Goal: Use online tool/utility: Utilize a website feature to perform a specific function

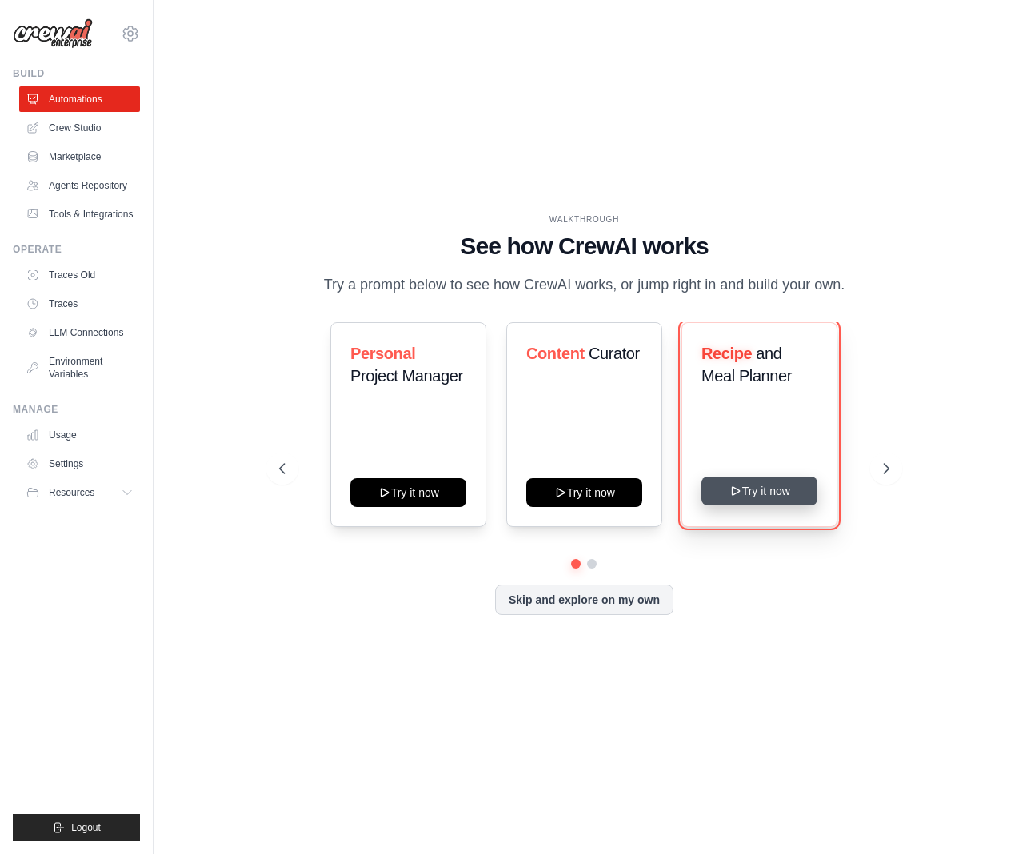
click at [745, 496] on button "Try it now" at bounding box center [760, 491] width 116 height 29
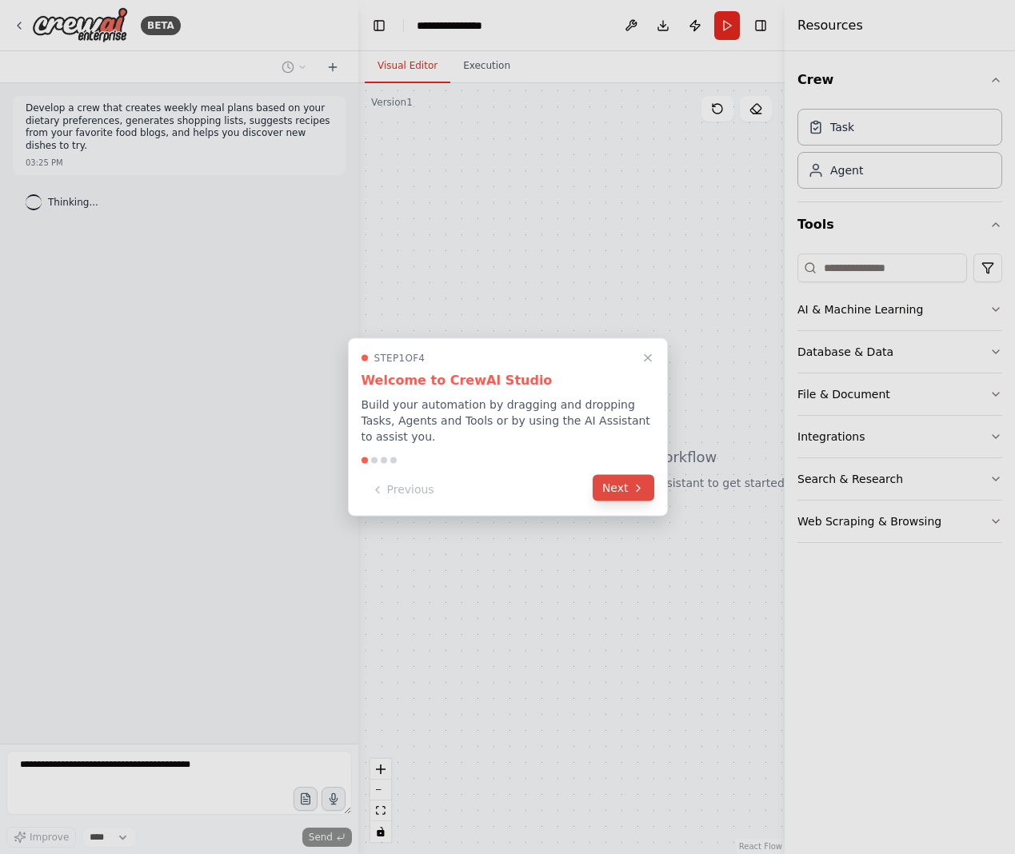
click at [622, 482] on button "Next" at bounding box center [624, 488] width 62 height 26
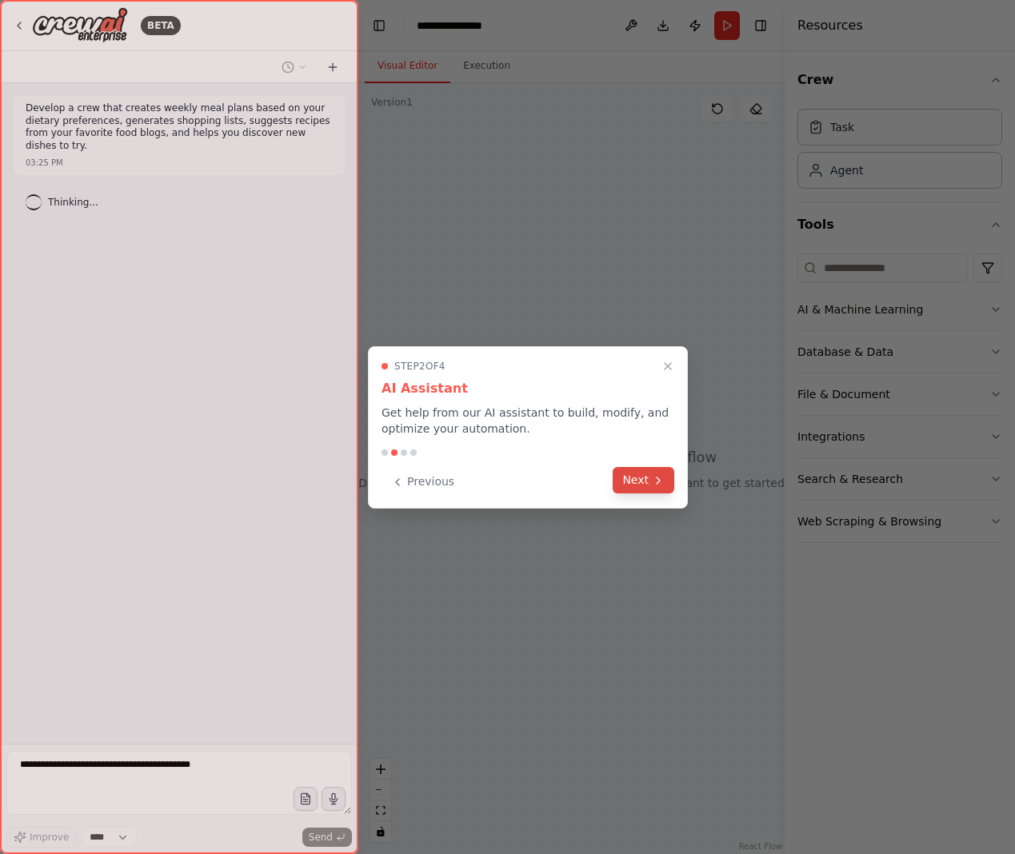
click at [631, 482] on button "Next" at bounding box center [644, 480] width 62 height 26
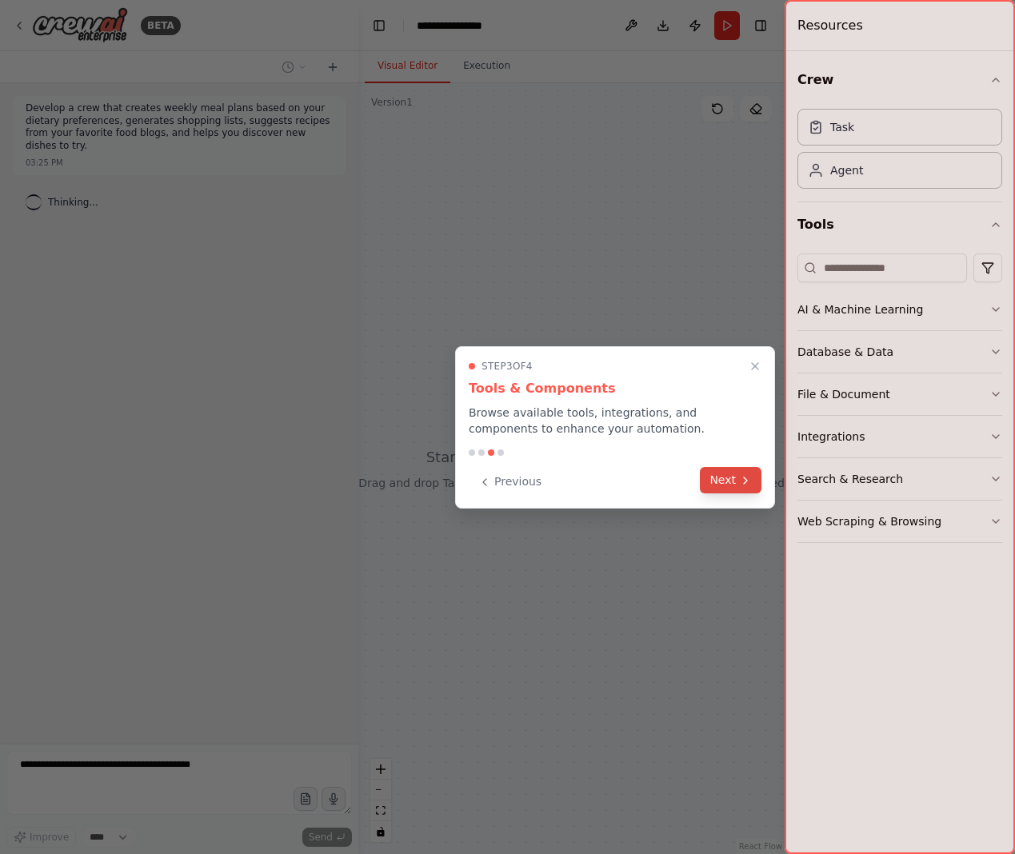
click at [714, 485] on button "Next" at bounding box center [731, 480] width 62 height 26
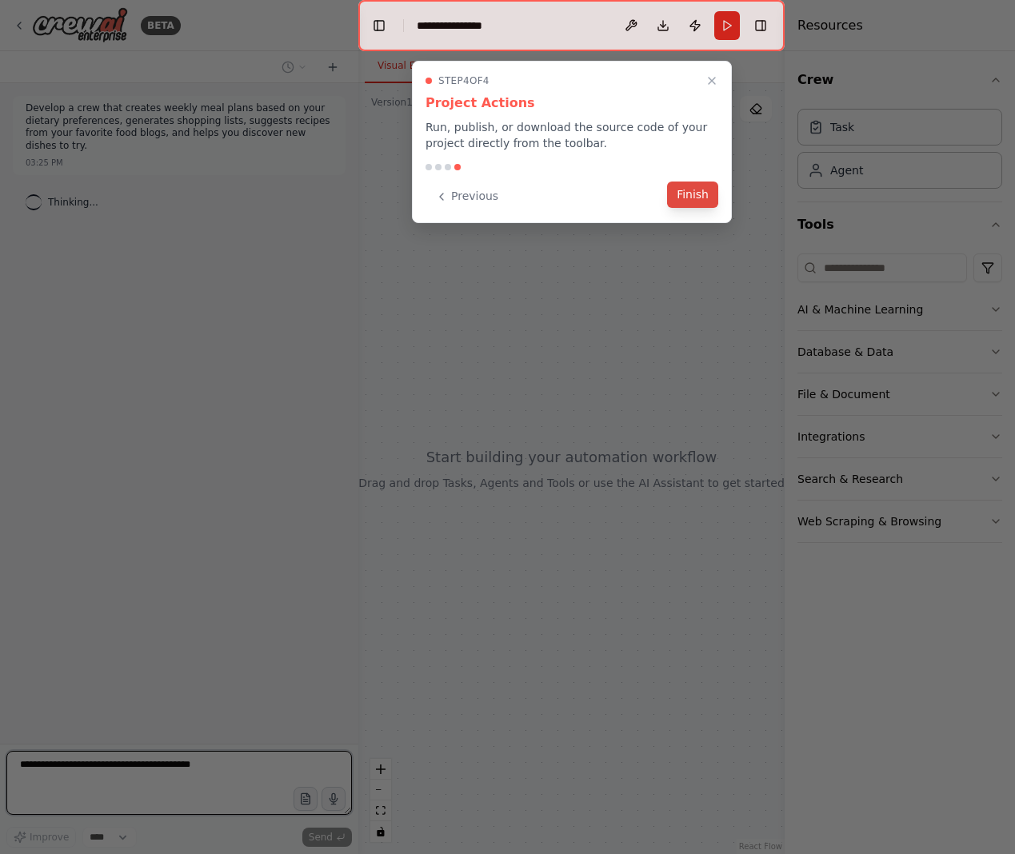
click at [682, 196] on button "Finish" at bounding box center [692, 195] width 51 height 26
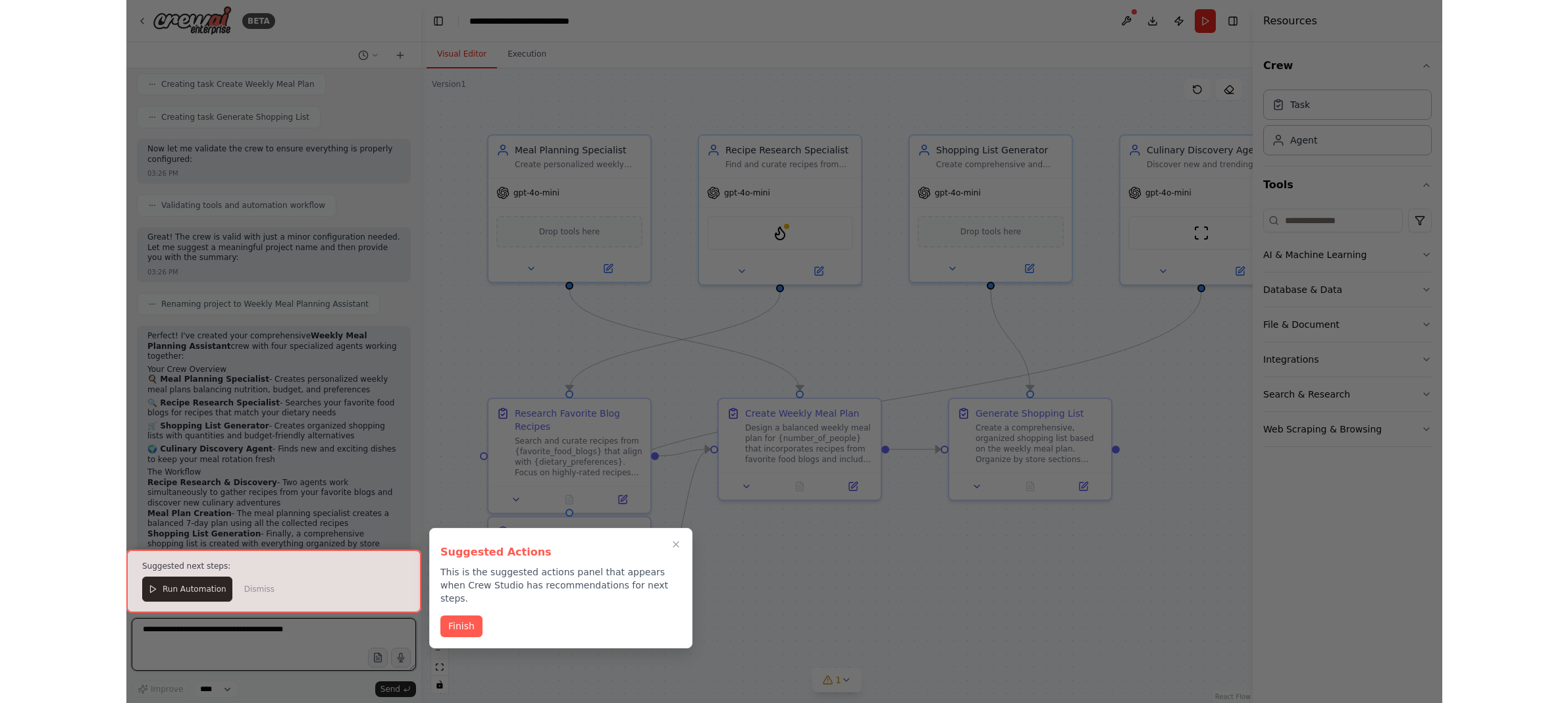
scroll to position [999, 0]
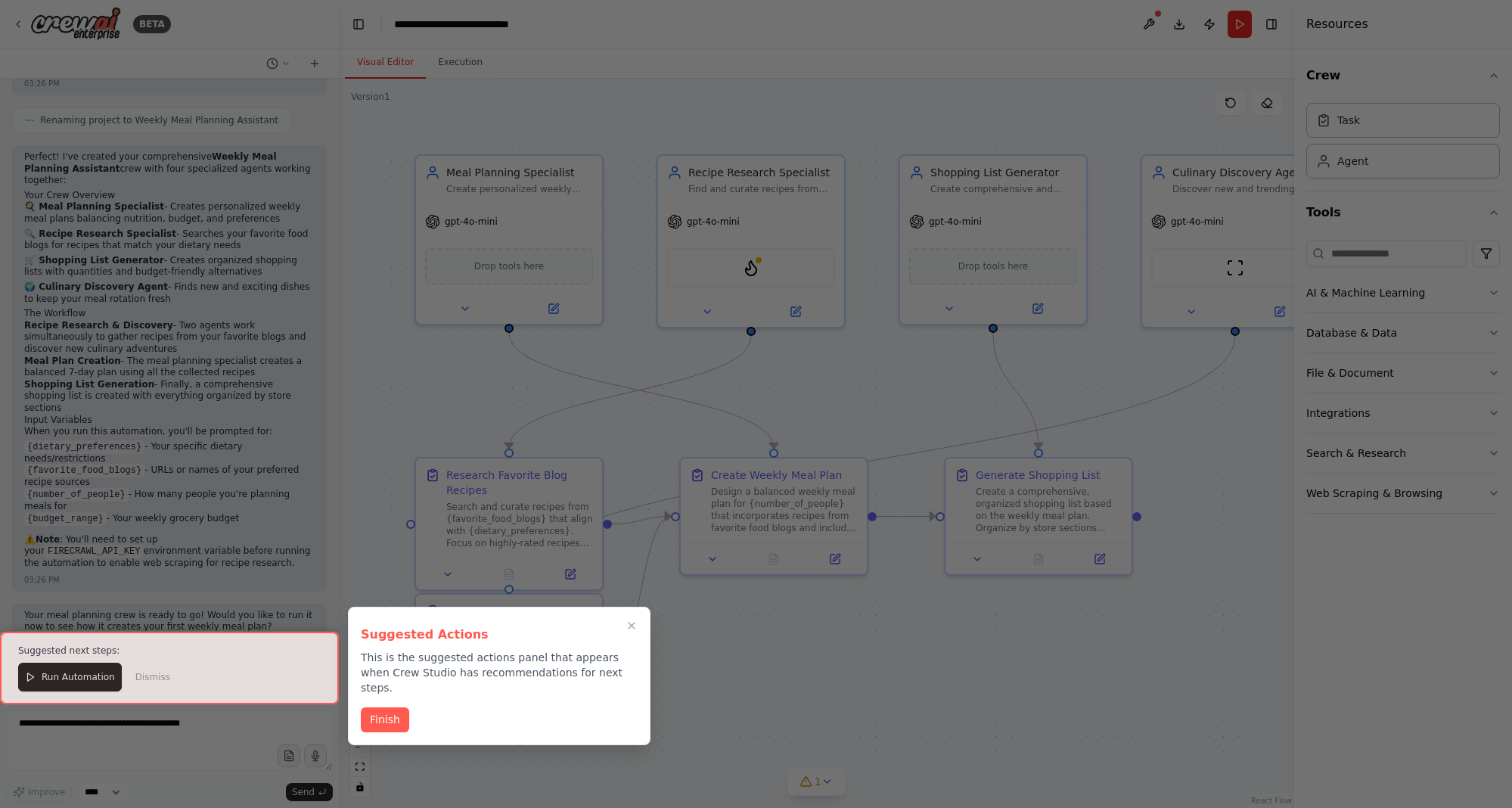
click at [640, 108] on div at bounding box center [756, 404] width 1512 height 808
click at [637, 146] on div at bounding box center [756, 404] width 1512 height 808
click at [397, 706] on button "Finish" at bounding box center [385, 718] width 48 height 25
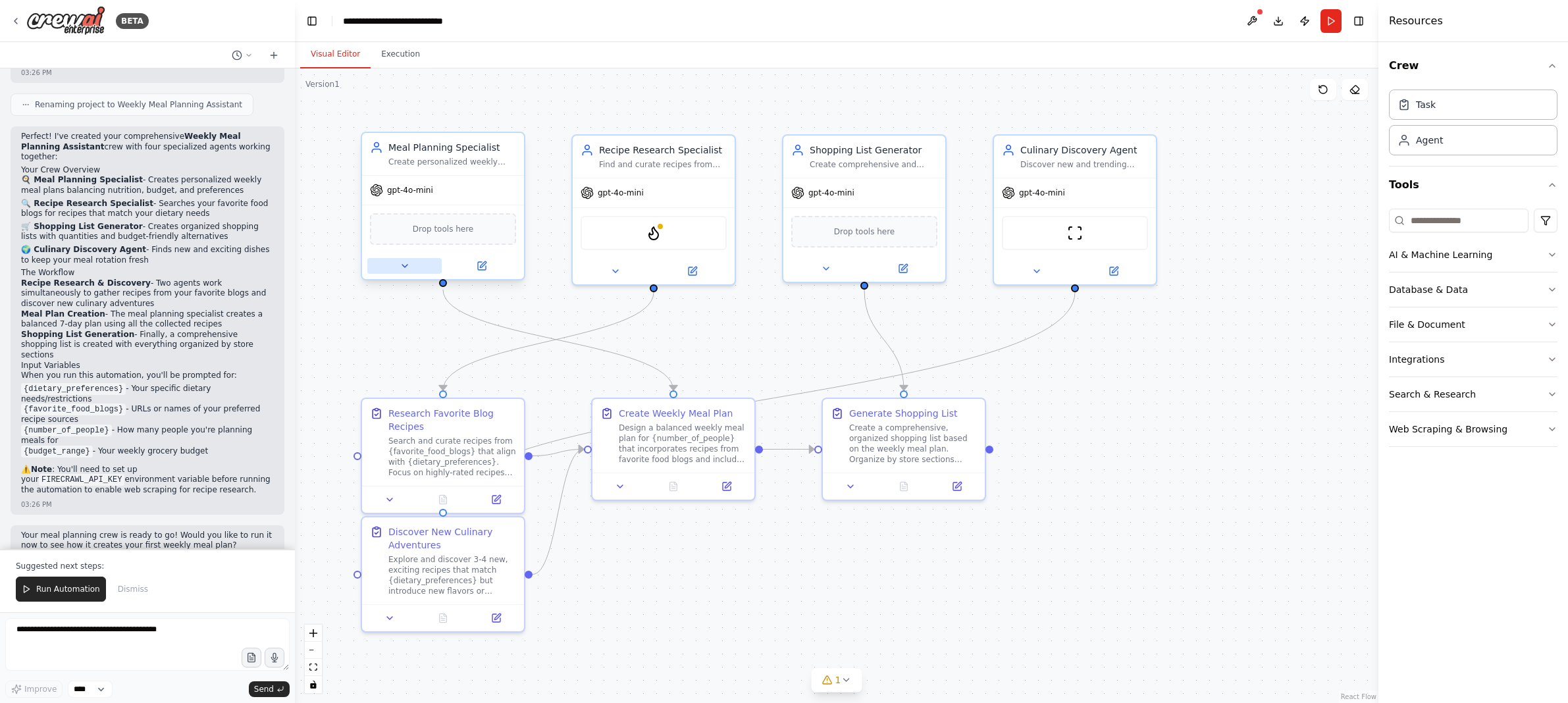
click at [404, 268] on icon at bounding box center [405, 266] width 11 height 11
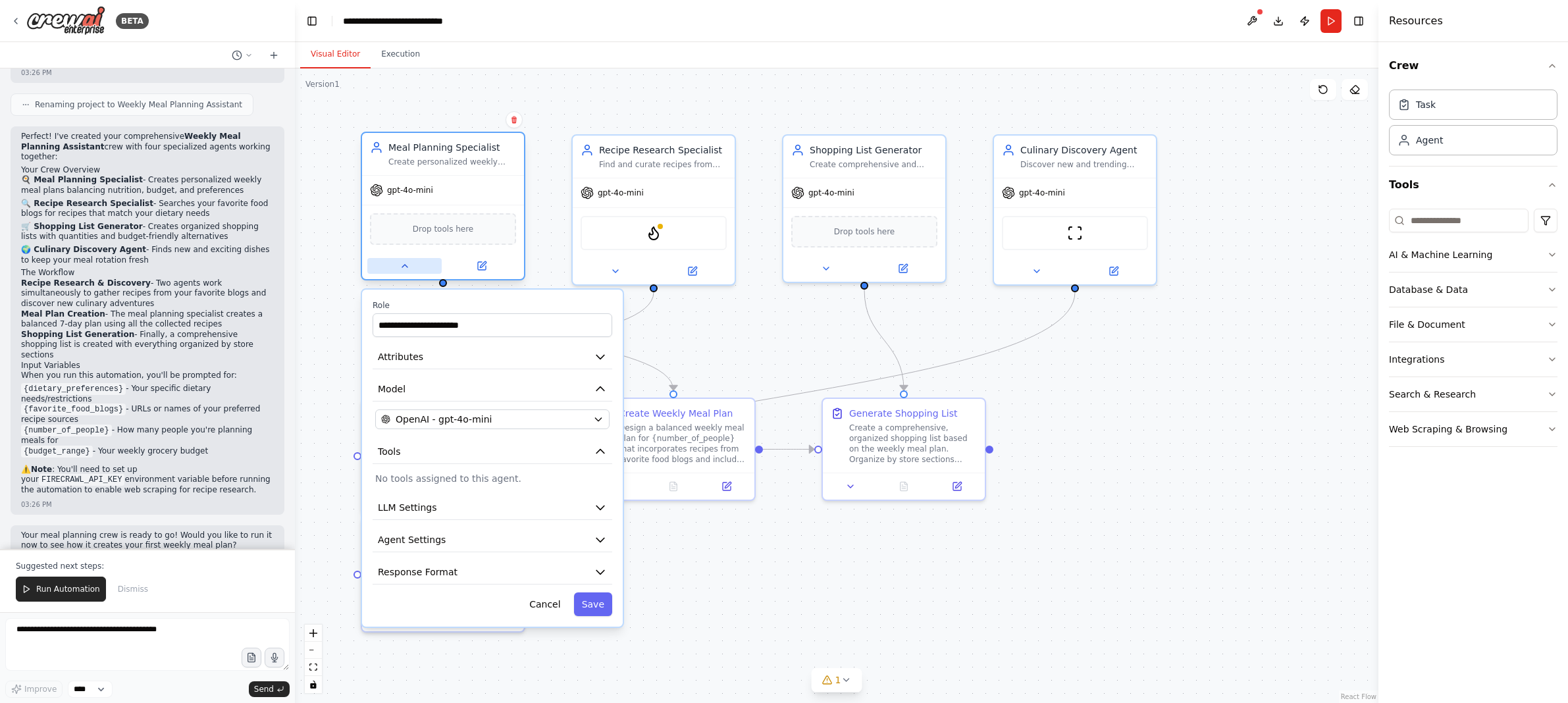
click at [404, 268] on icon at bounding box center [405, 266] width 11 height 11
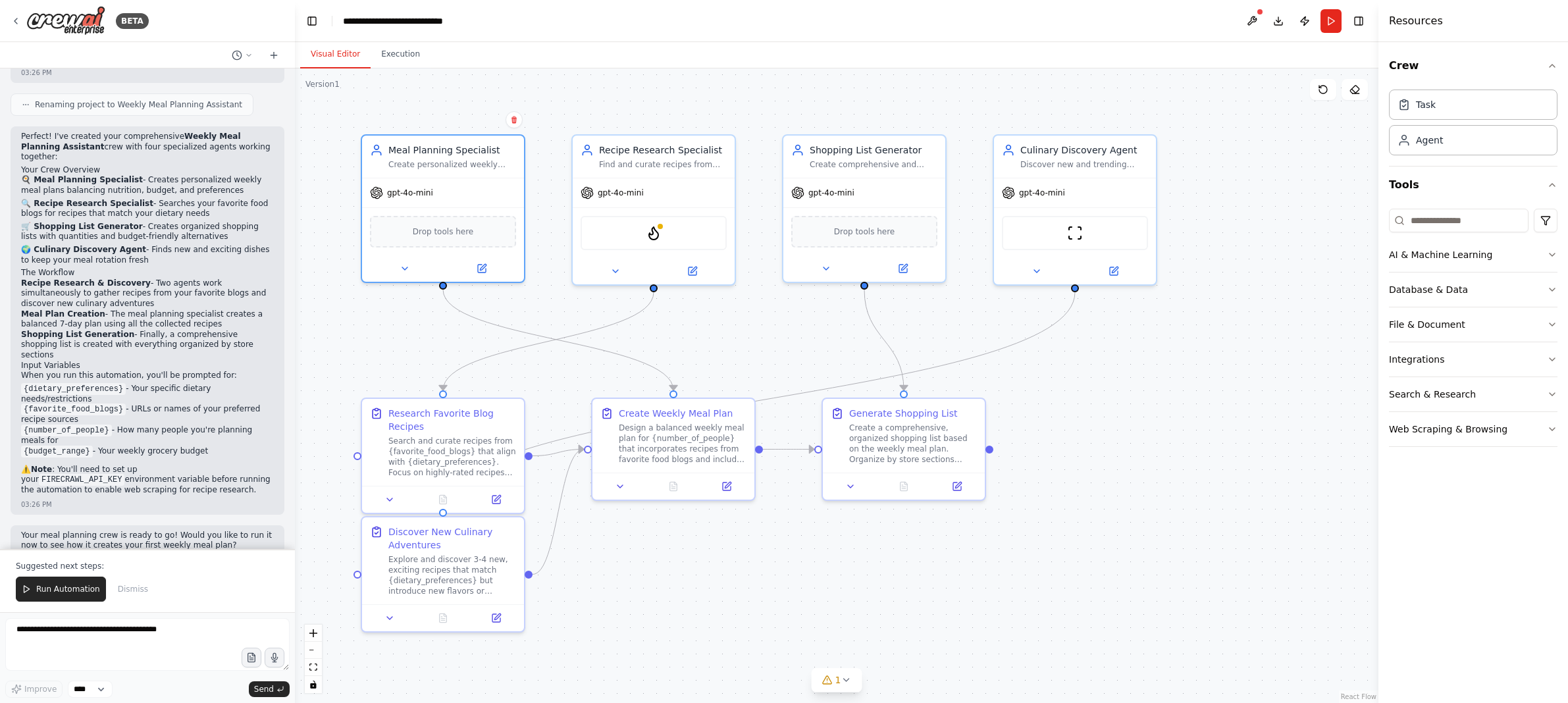
click at [70, 589] on span "Run Automation" at bounding box center [68, 589] width 64 height 11
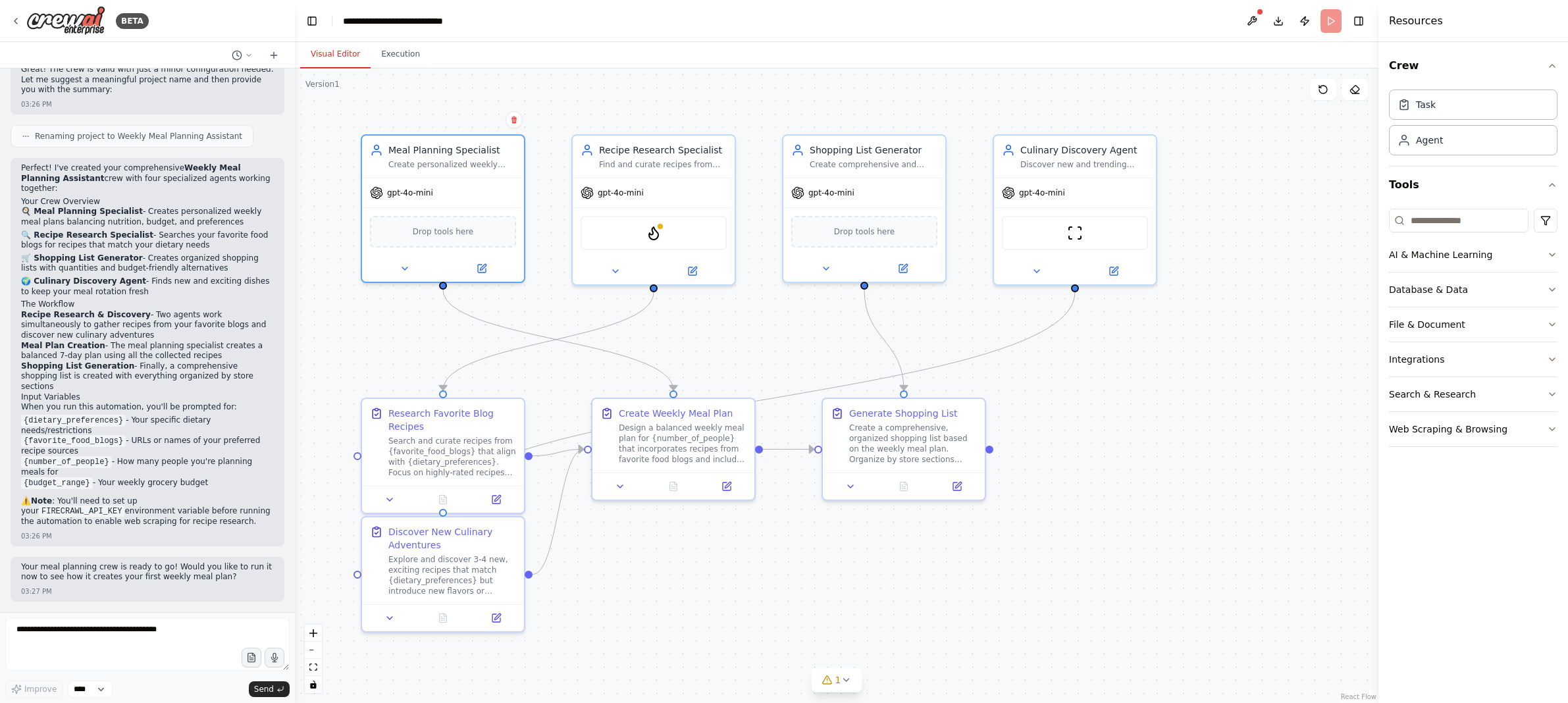
scroll to position [935, 0]
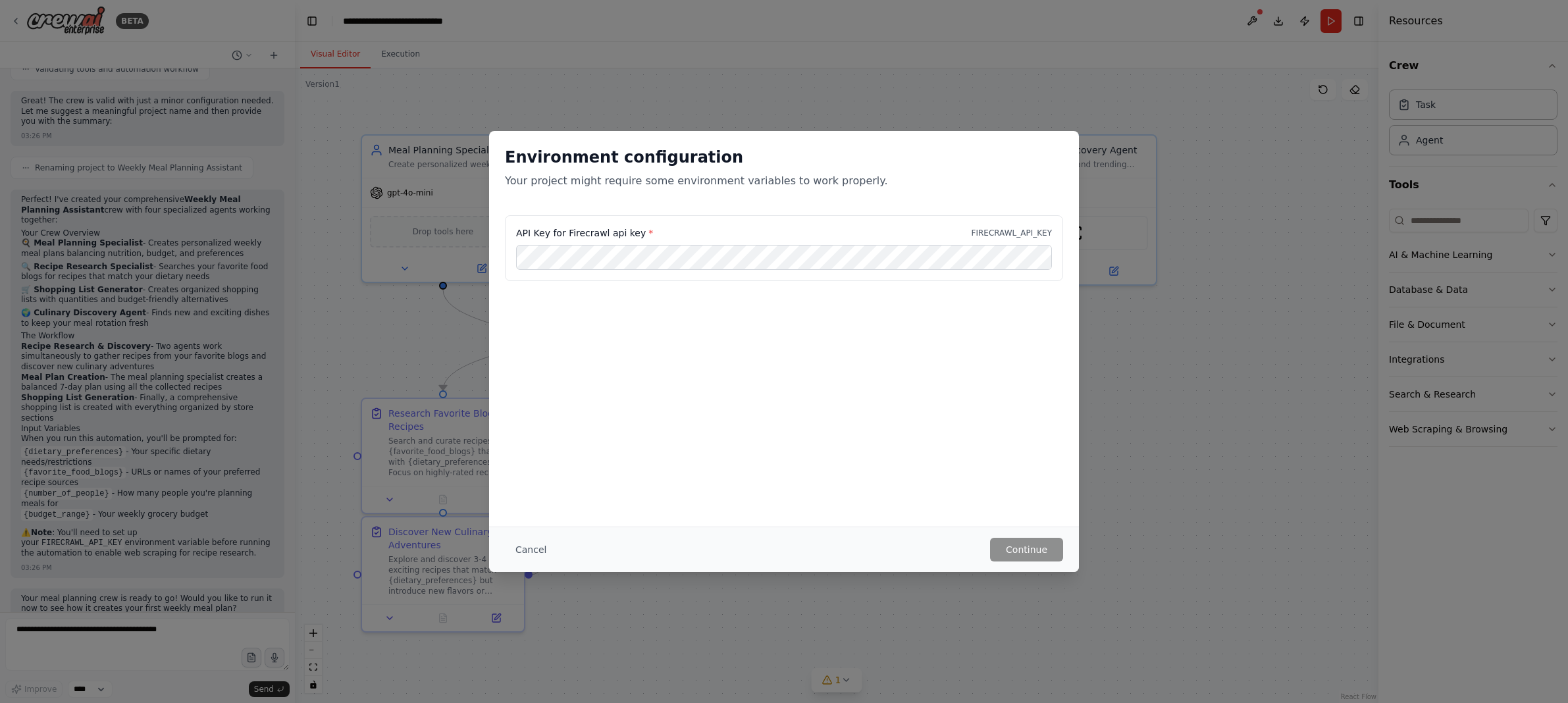
click at [403, 254] on div "Environment configuration Your project might require some environment variables…" at bounding box center [784, 352] width 1568 height 703
click at [540, 542] on button "Cancel" at bounding box center [531, 550] width 52 height 24
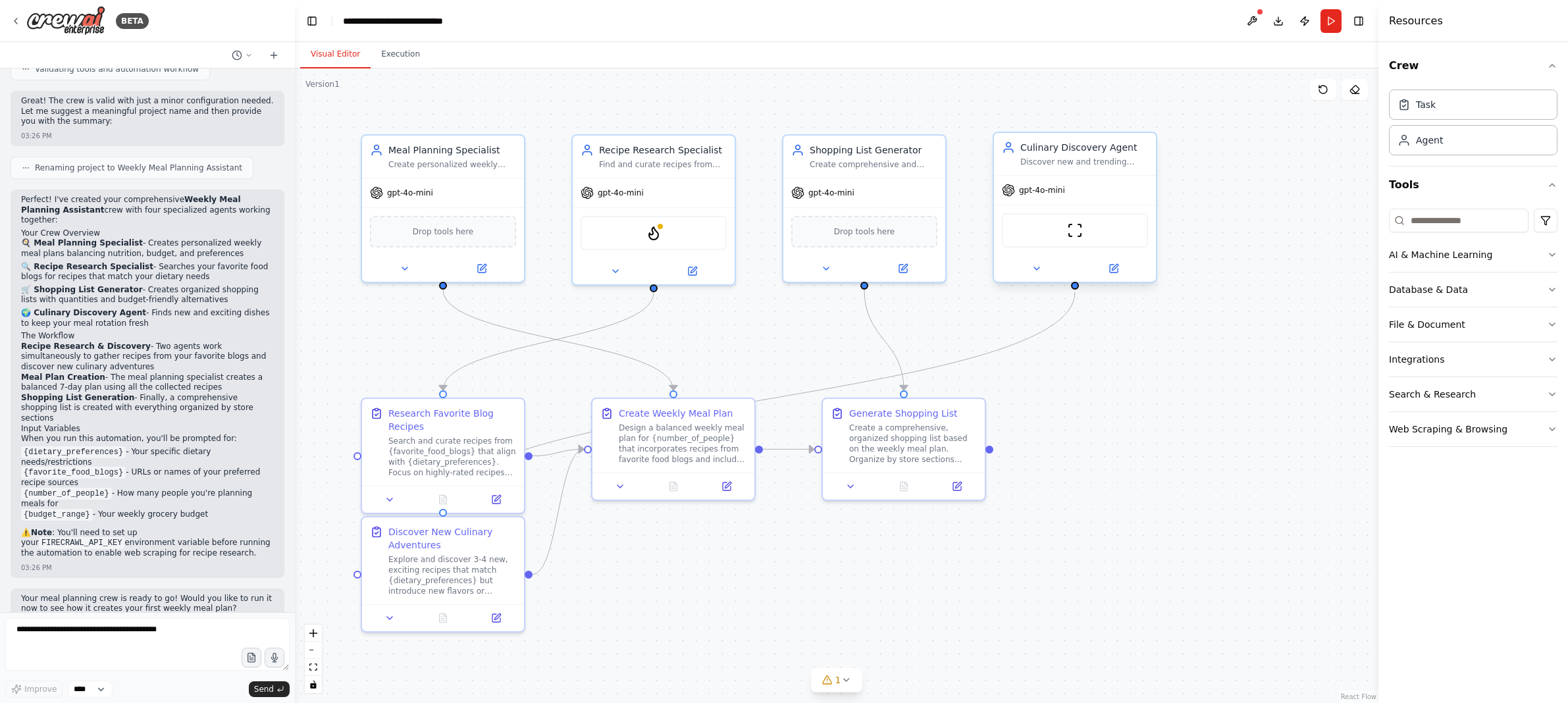
click at [835, 176] on div "gpt-4o-mini" at bounding box center [1075, 190] width 162 height 29
drag, startPoint x: 183, startPoint y: 628, endPoint x: -21, endPoint y: 608, distance: 205.0
click at [0, 608] on html "BETA Develop a crew that creates weekly meal plans based on your dietary prefer…" at bounding box center [784, 352] width 1568 height 703
click at [100, 618] on div "03:27 PM" at bounding box center [147, 623] width 253 height 10
click at [206, 594] on p "Your meal planning crew is ready to go! Would you like to run it now to see how…" at bounding box center [147, 604] width 253 height 21
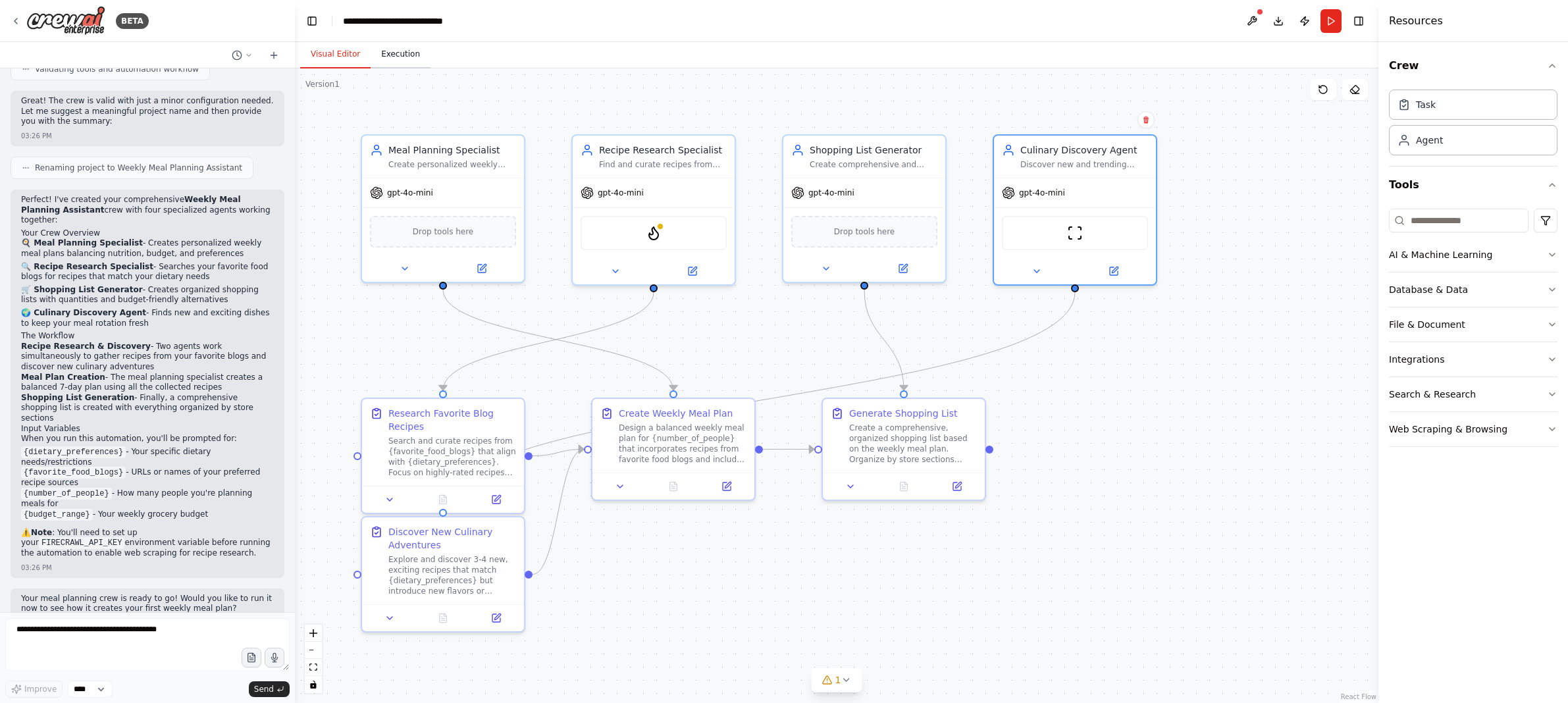
click at [400, 51] on button "Execution" at bounding box center [400, 55] width 60 height 28
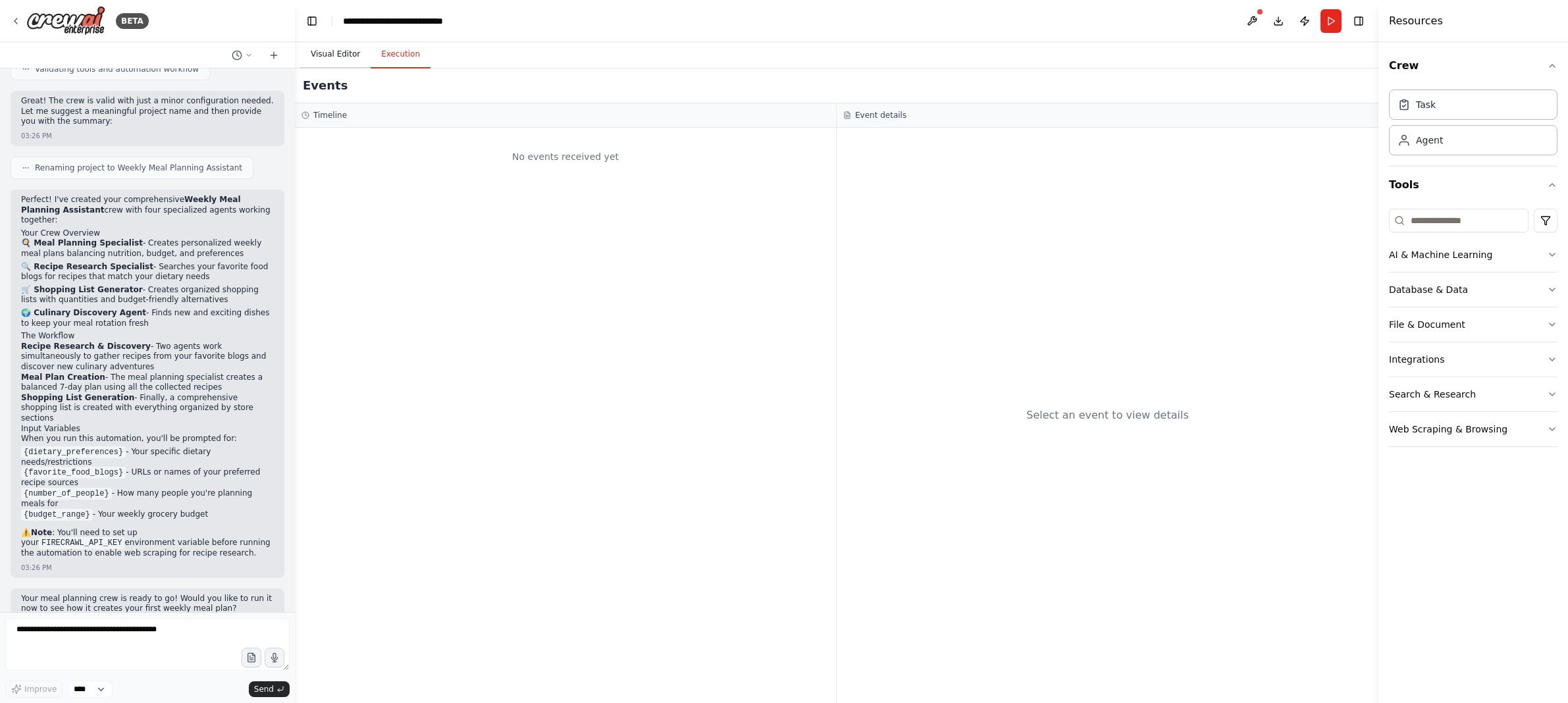
click at [319, 51] on button "Visual Editor" at bounding box center [336, 55] width 71 height 28
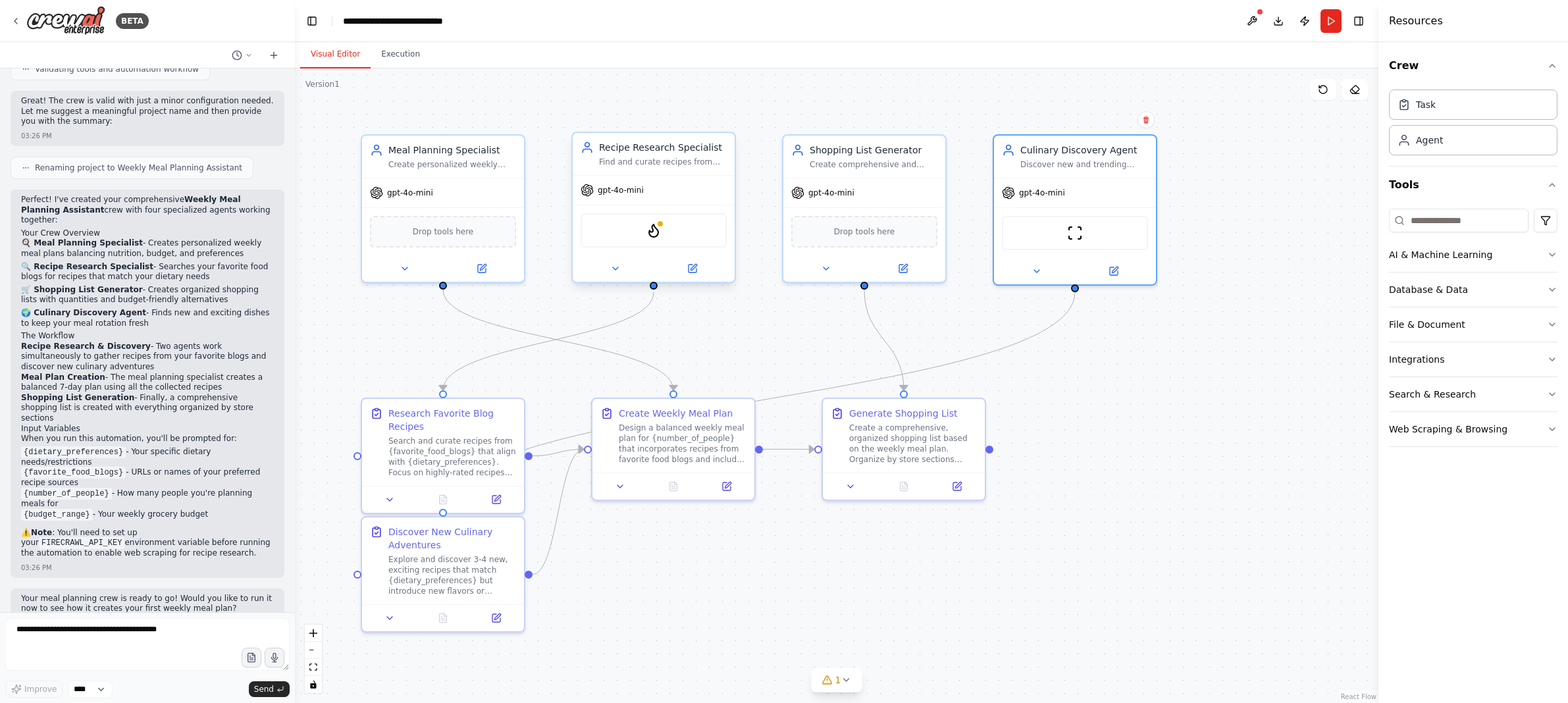
click at [657, 164] on div "Find and curate recipes from {favorite_food_blogs} and discover new dishes that…" at bounding box center [663, 161] width 128 height 11
click at [687, 272] on icon at bounding box center [692, 268] width 11 height 11
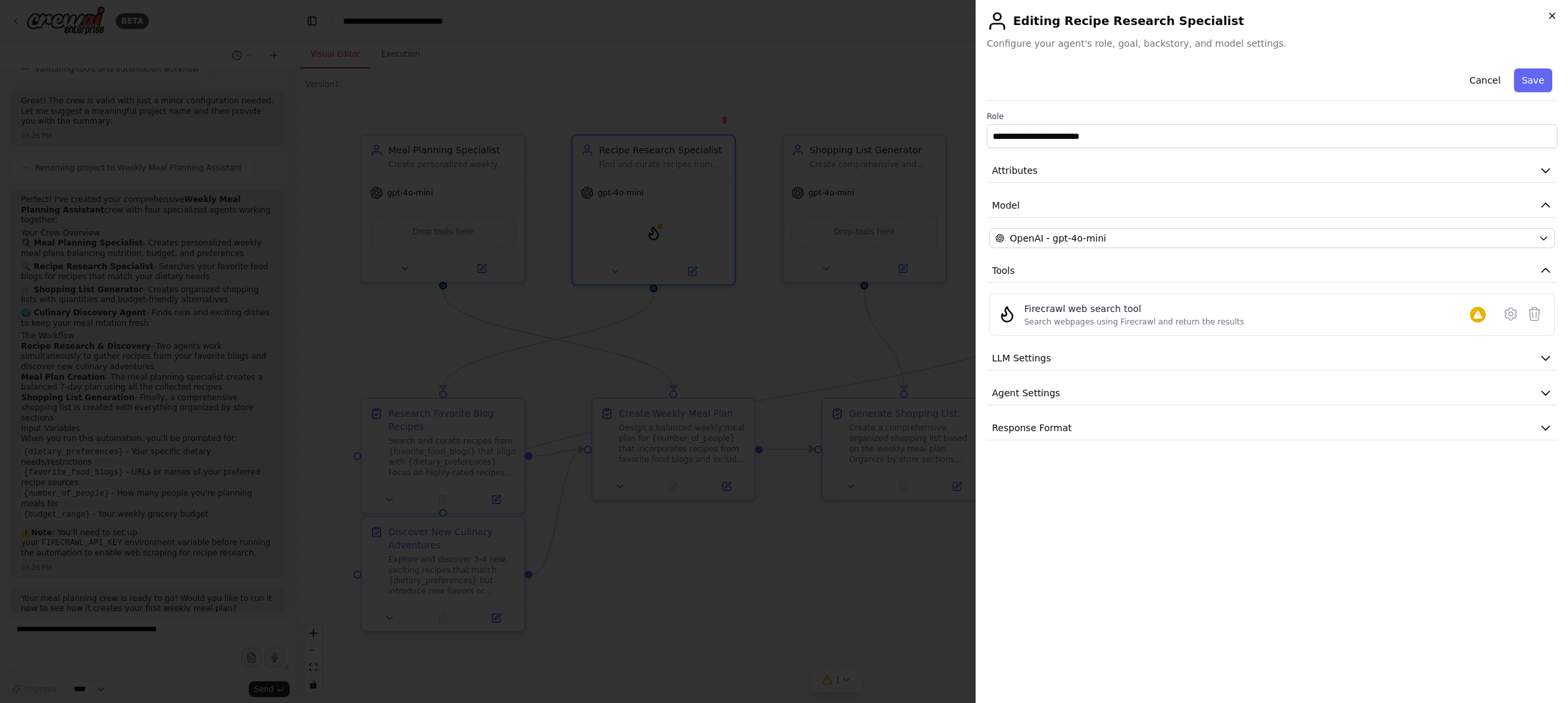
click at [835, 16] on icon "button" at bounding box center [1552, 16] width 11 height 11
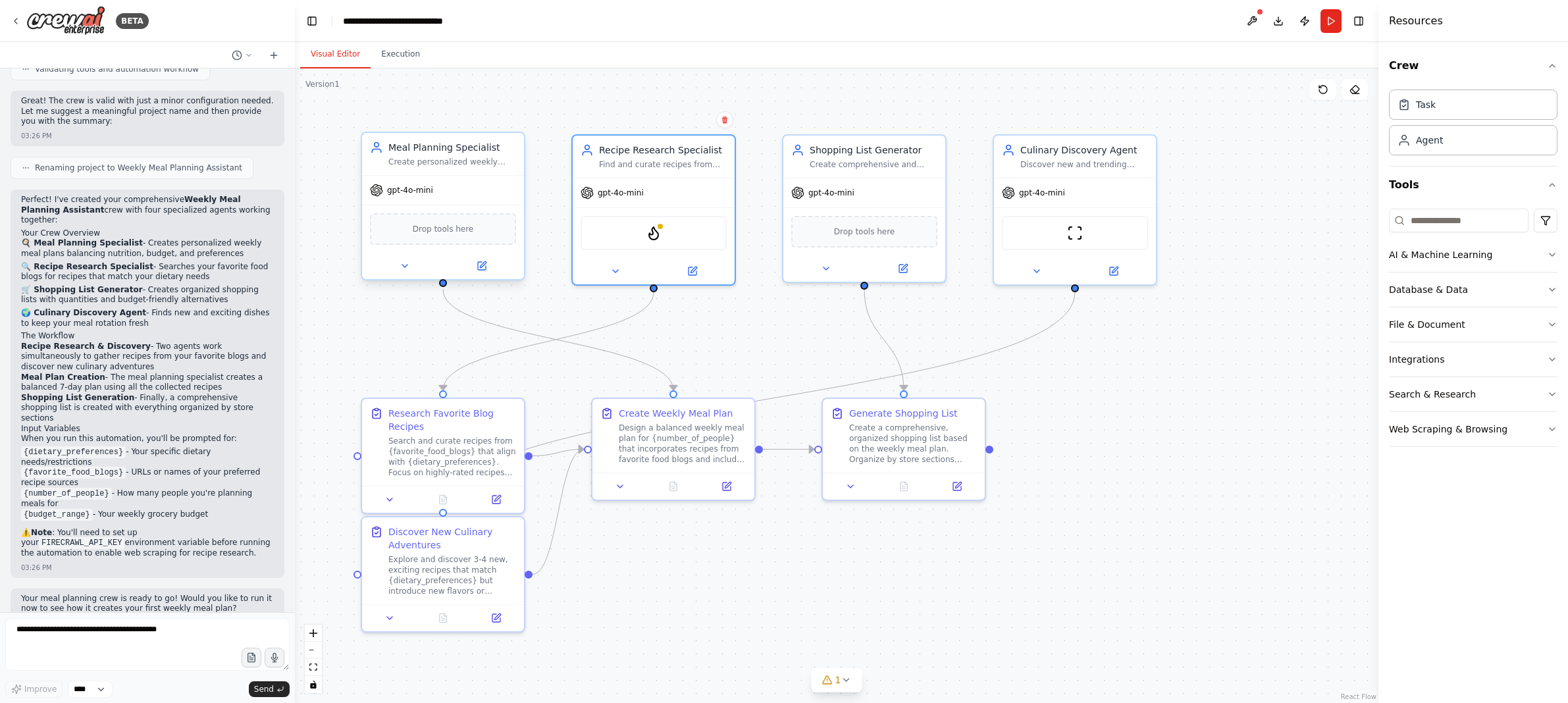
click at [449, 149] on div "Meal Planning Specialist" at bounding box center [452, 147] width 128 height 13
click at [440, 235] on span "Drop tools here" at bounding box center [444, 229] width 61 height 13
click at [482, 274] on div at bounding box center [443, 266] width 162 height 26
click at [482, 268] on icon at bounding box center [482, 266] width 8 height 8
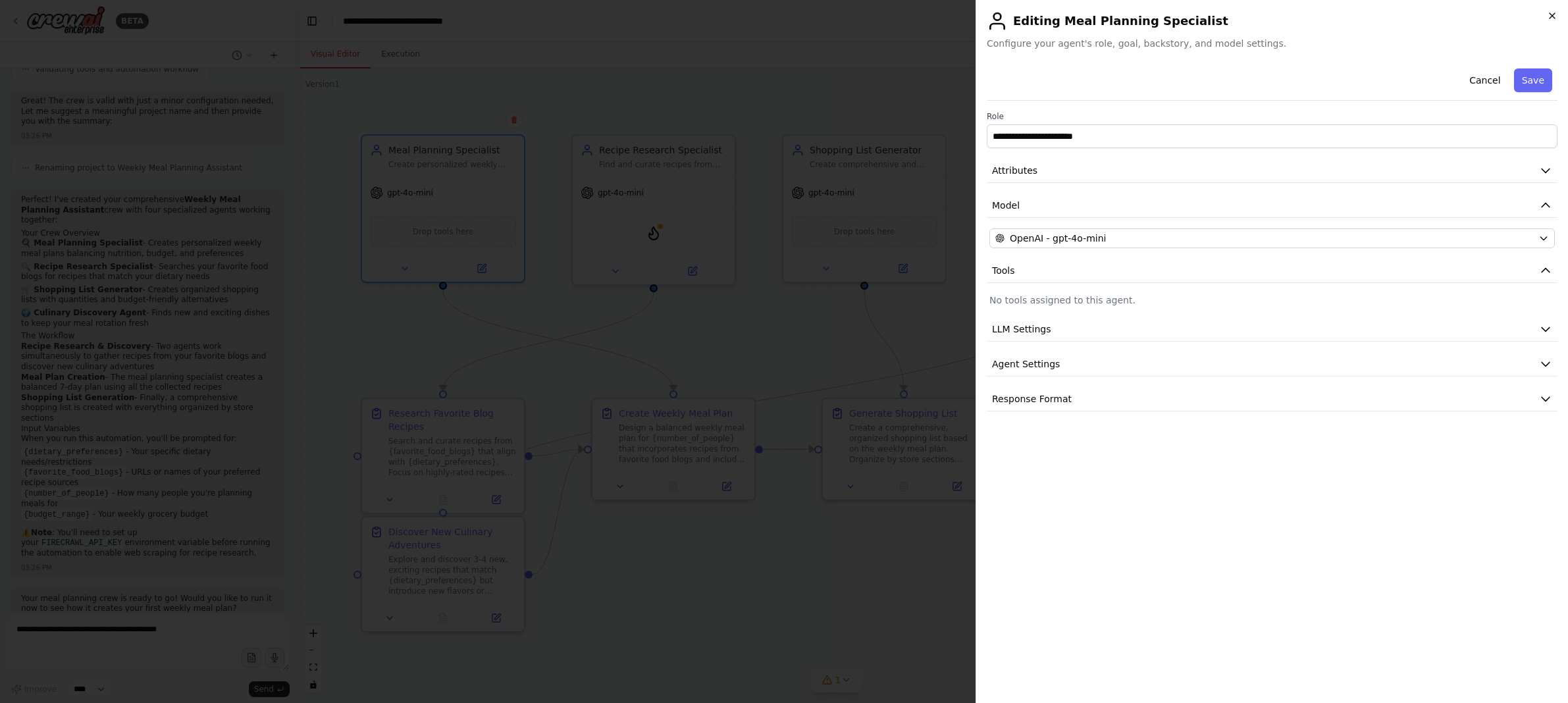
click at [835, 19] on icon "button" at bounding box center [1552, 16] width 11 height 11
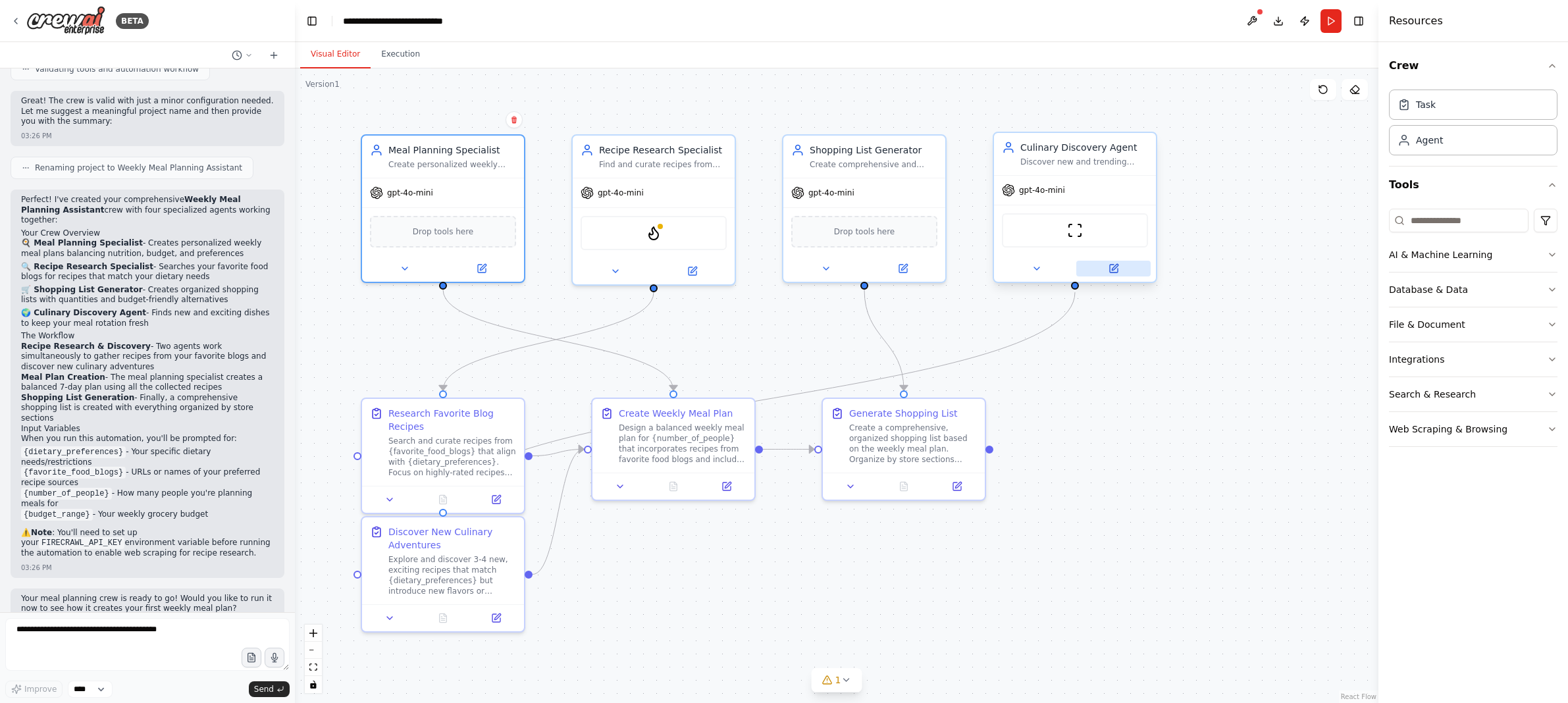
click at [835, 268] on icon at bounding box center [1114, 269] width 8 height 8
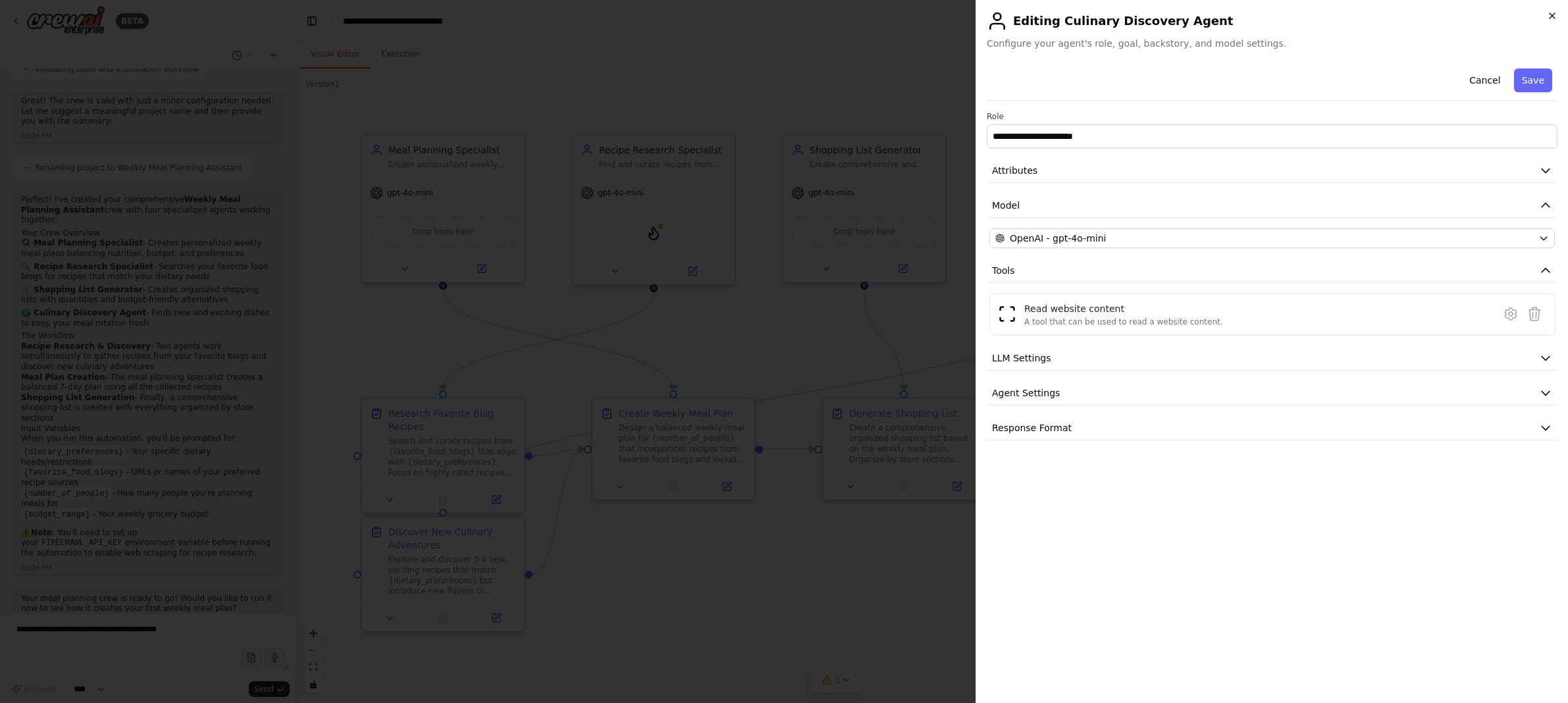
click at [835, 16] on icon "button" at bounding box center [1552, 16] width 11 height 11
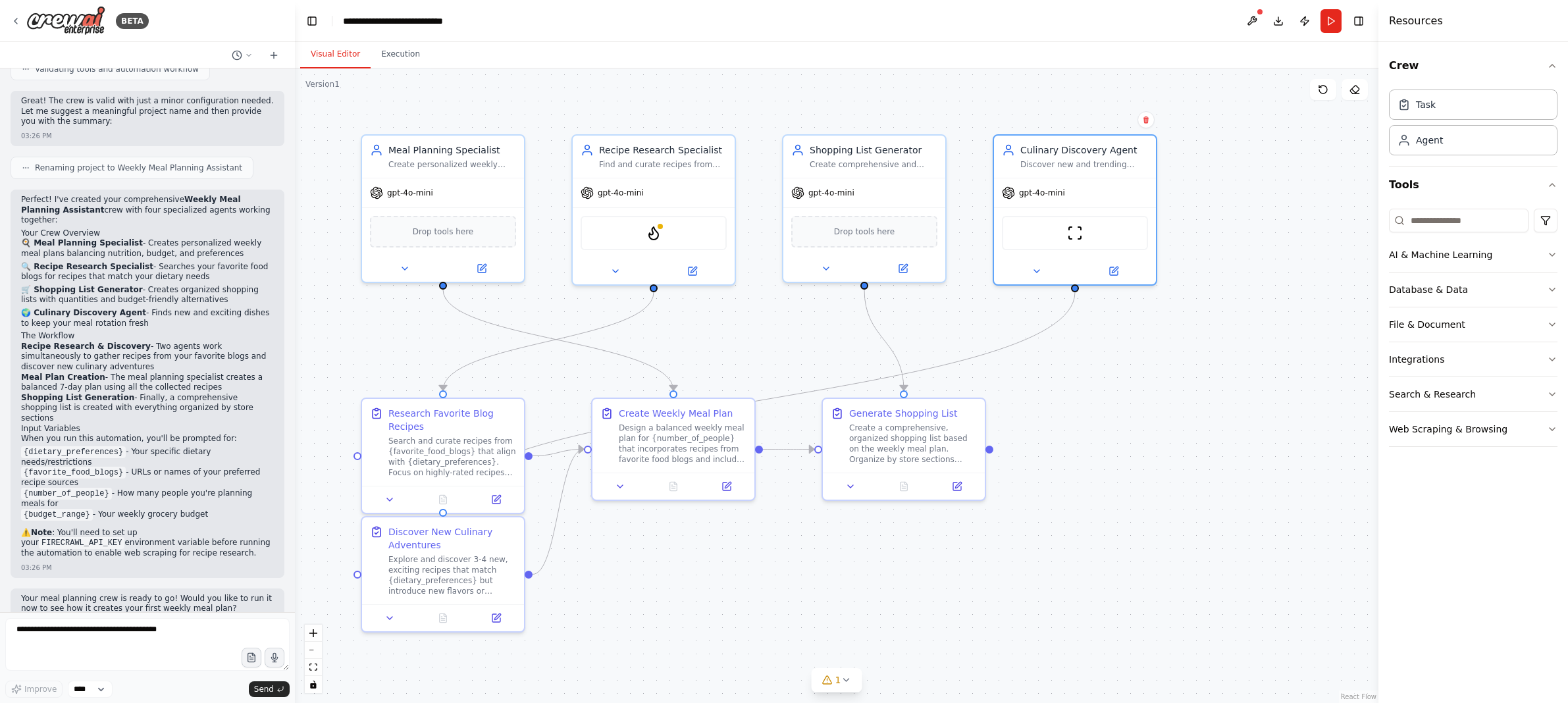
click at [835, 518] on div ".deletable-edge-delete-btn { width: 20px; height: 20px; border: 0px solid #ffff…" at bounding box center [836, 385] width 1084 height 635
